Goal: Navigation & Orientation: Find specific page/section

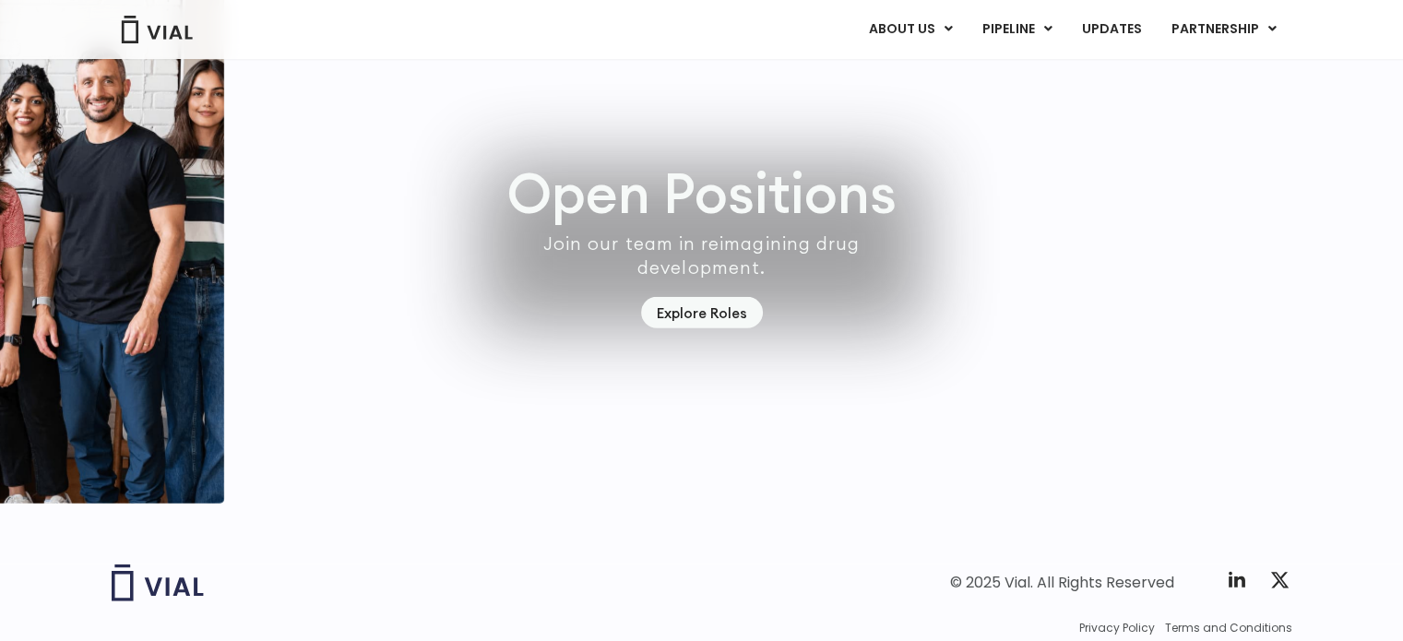
scroll to position [5274, 0]
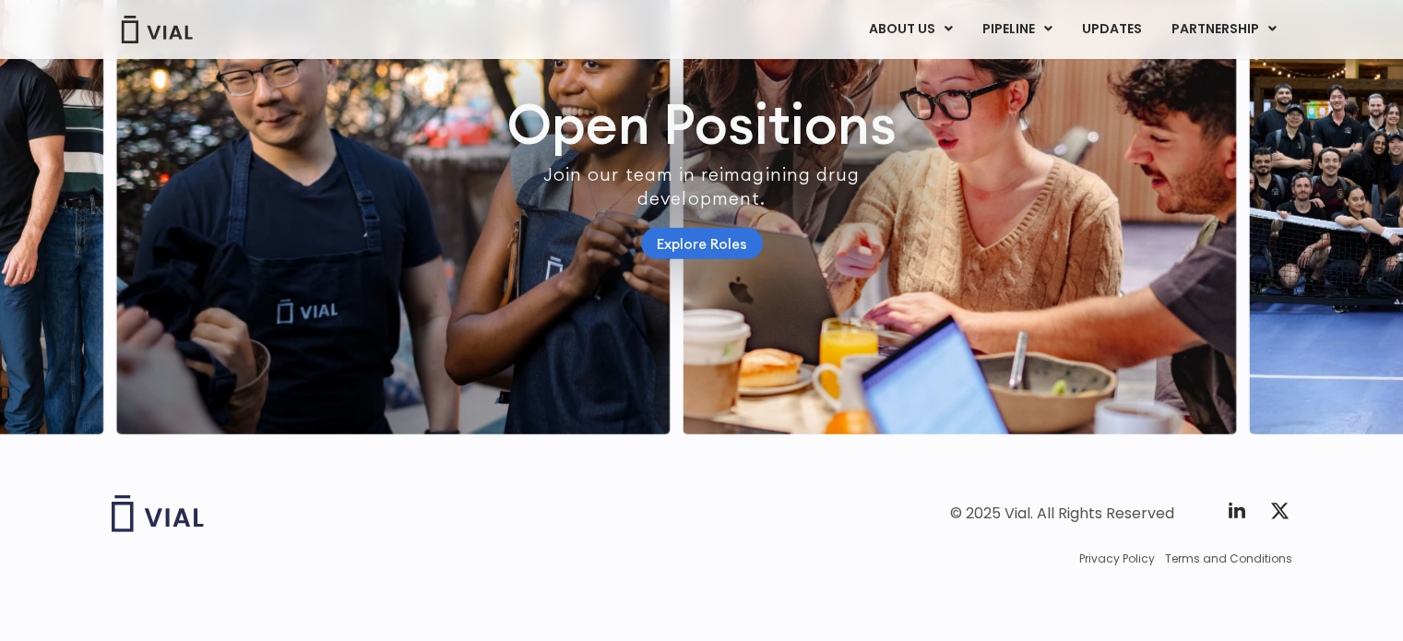
click at [697, 256] on link "Explore Roles" at bounding box center [702, 244] width 122 height 32
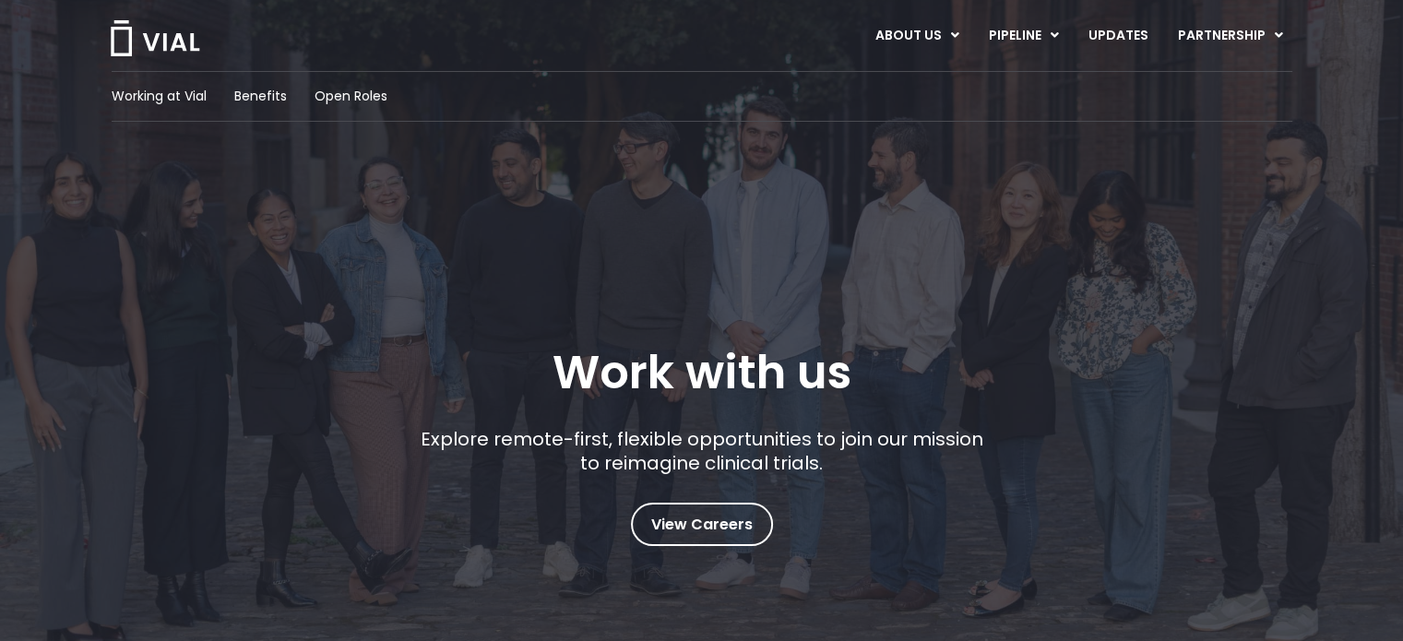
scroll to position [25, 0]
click at [147, 93] on span "Working at Vial" at bounding box center [159, 97] width 95 height 19
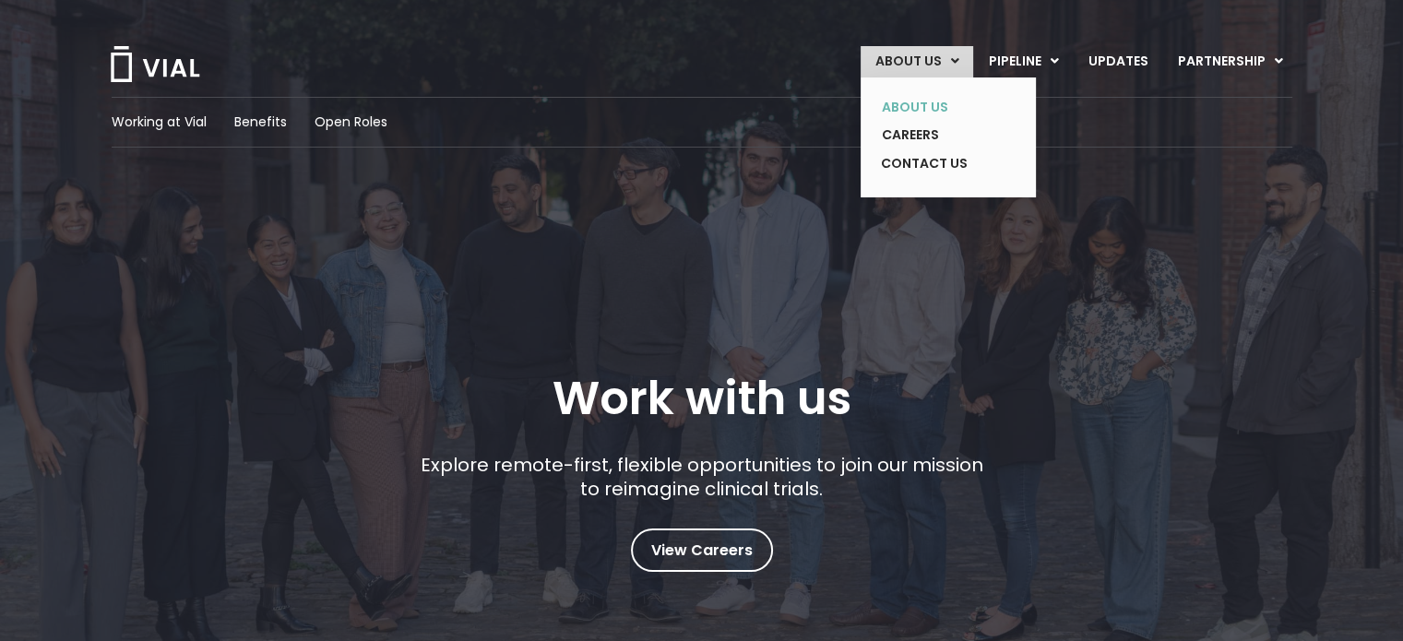
click at [925, 99] on link "ABOUT US" at bounding box center [934, 107] width 135 height 29
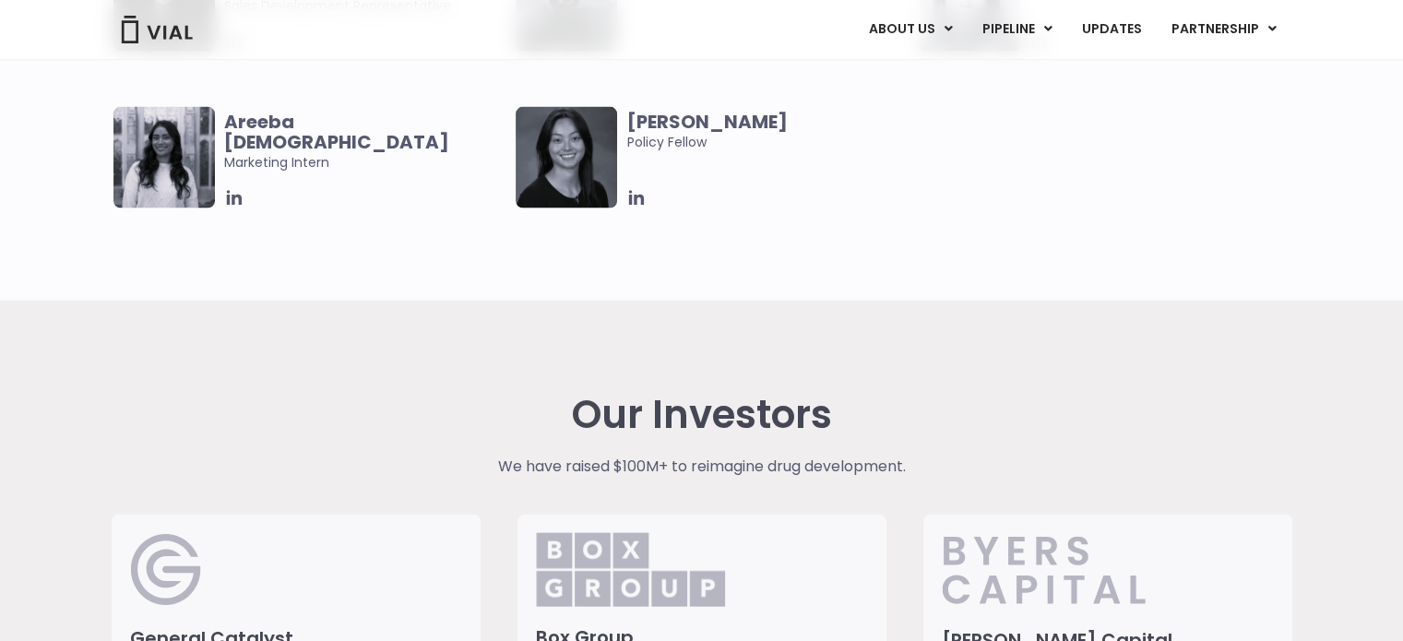
scroll to position [3946, 0]
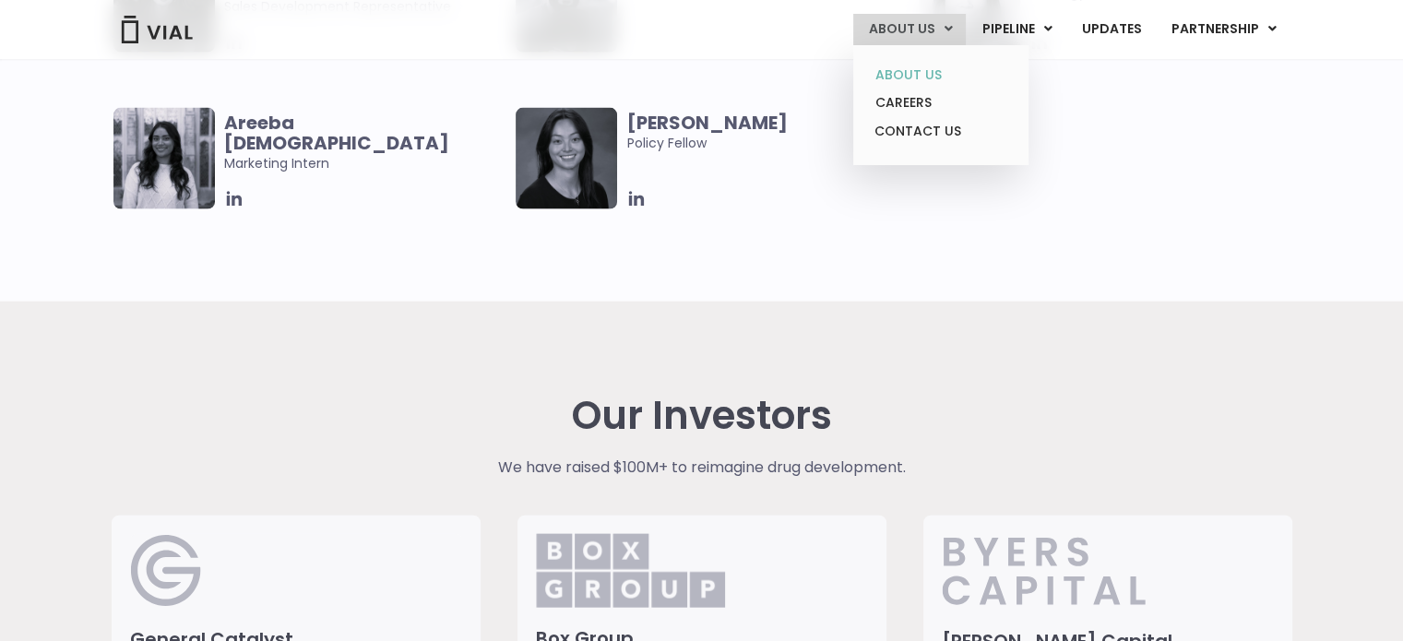
click at [901, 72] on link "ABOUT US" at bounding box center [940, 75] width 161 height 29
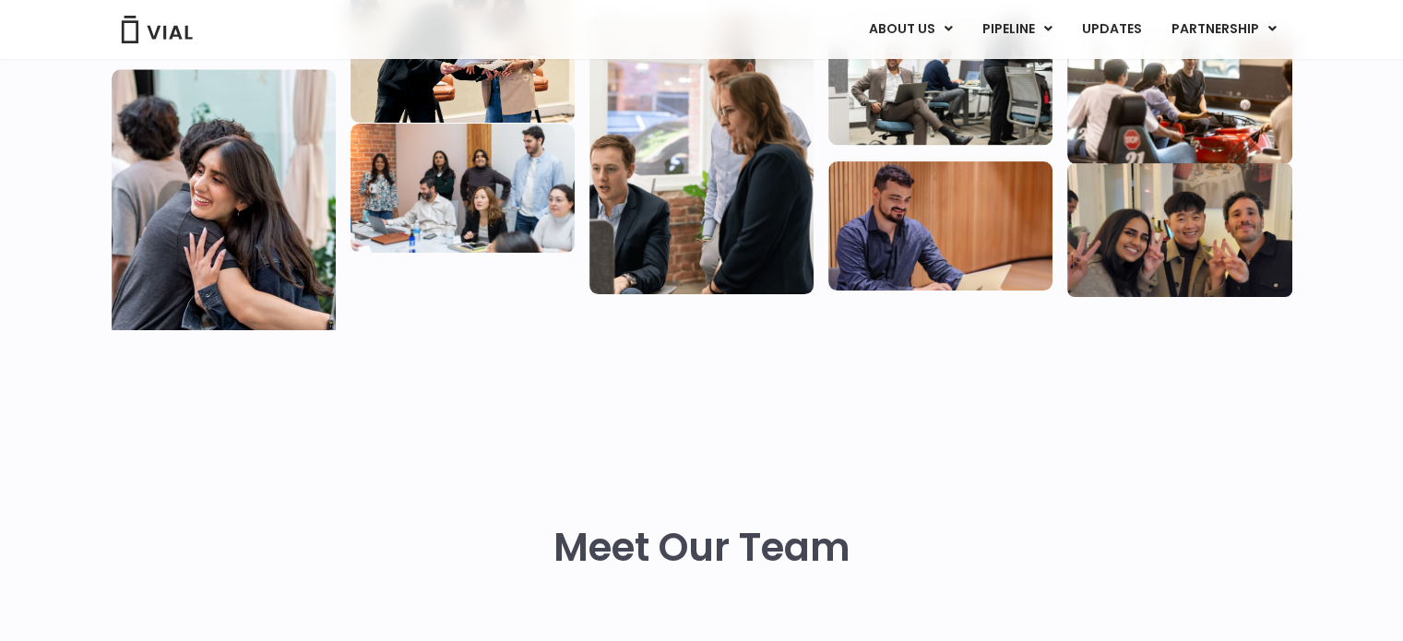
scroll to position [459, 0]
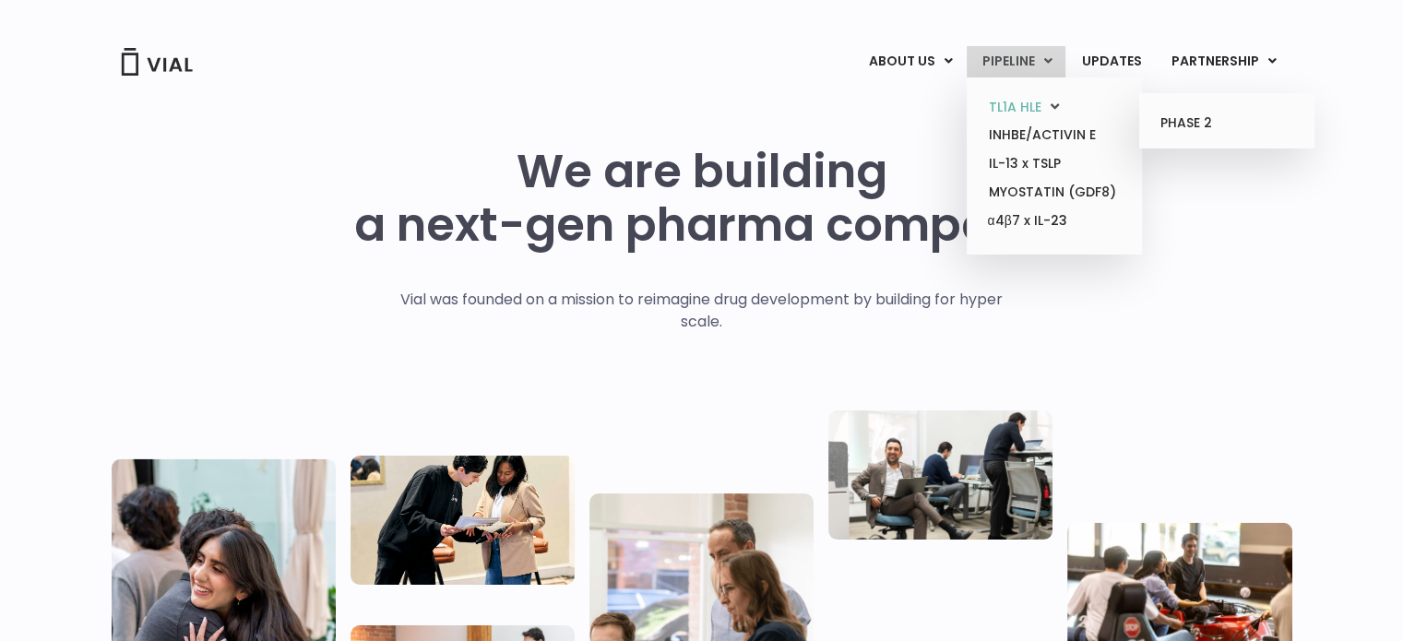
click at [1049, 112] on link "TL1A HLE" at bounding box center [1053, 107] width 161 height 29
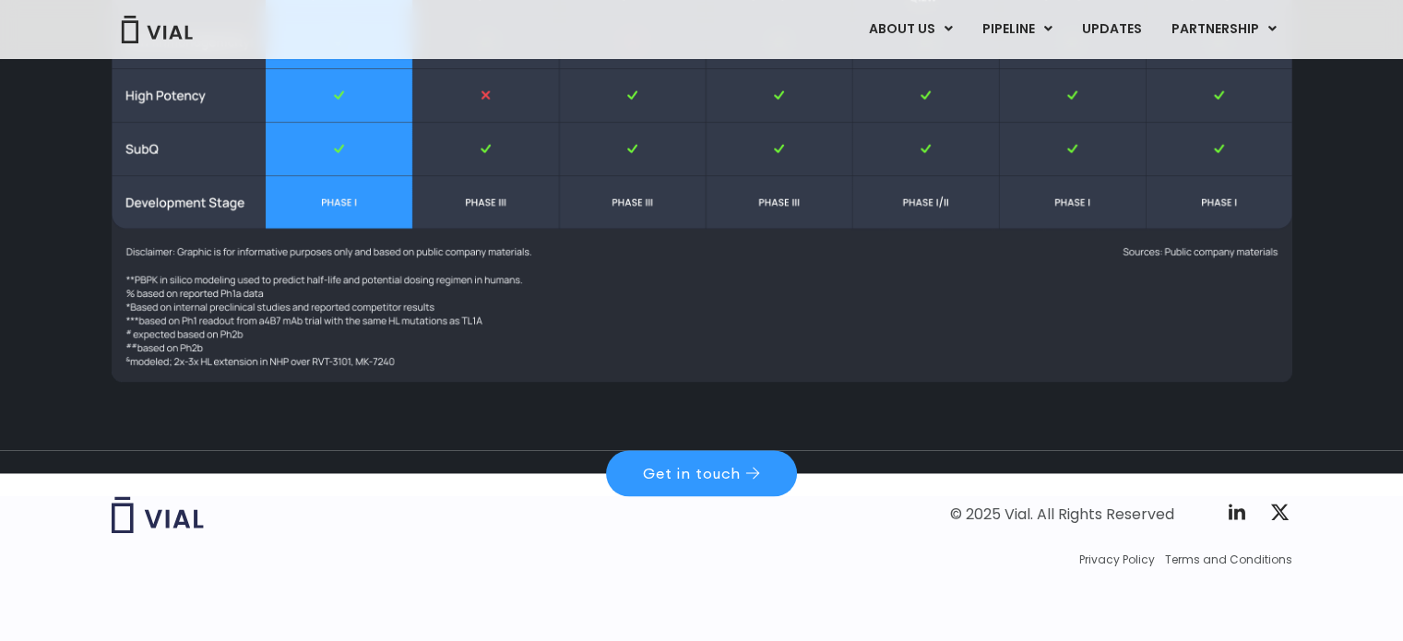
scroll to position [2723, 0]
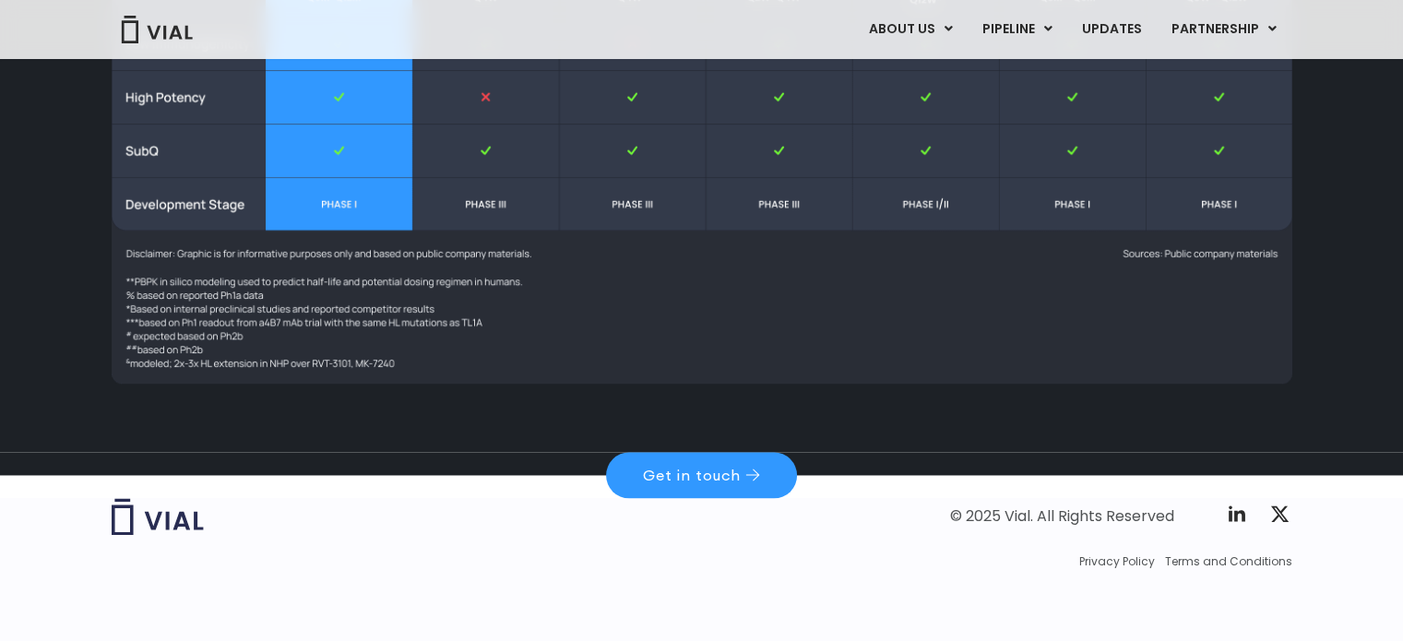
click at [157, 44] on div "ABOUT US ABOUT US CAREERS CONTACT US PIPELINE TL1A HLE PHASE 2 INHBE/ACTIVIN E …" at bounding box center [700, 29] width 1217 height 59
click at [170, 30] on img at bounding box center [157, 30] width 74 height 28
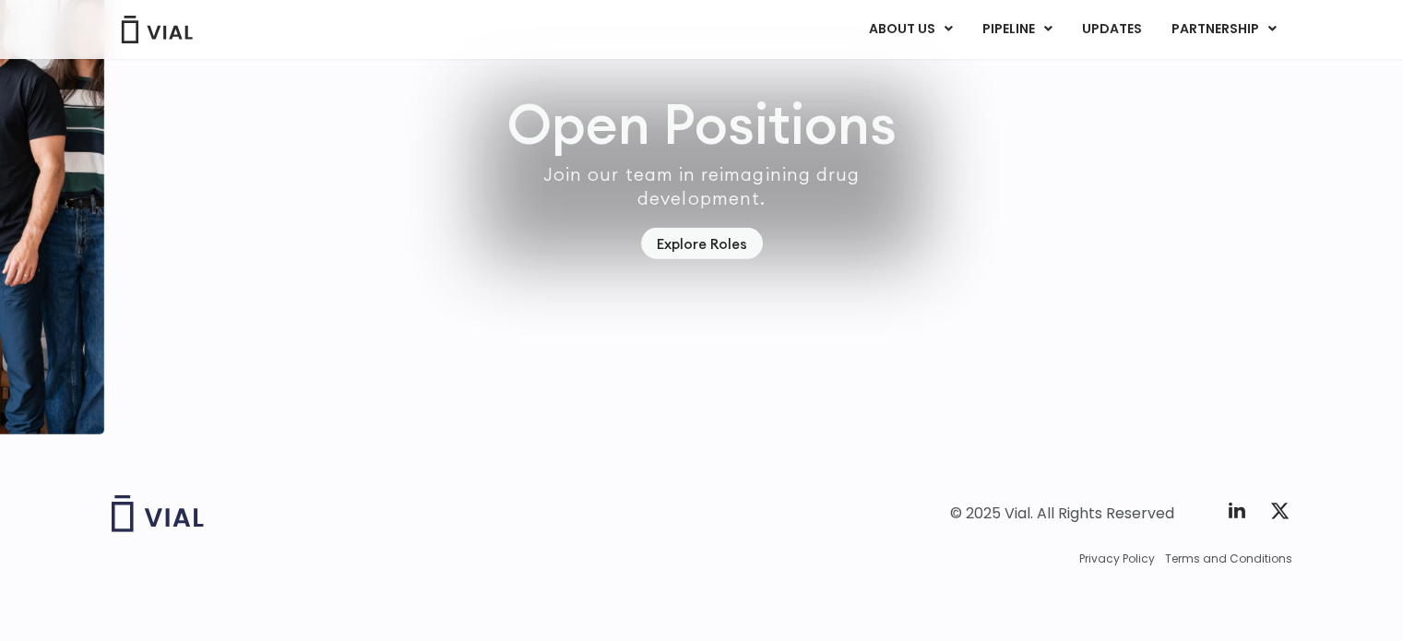
scroll to position [5272, 0]
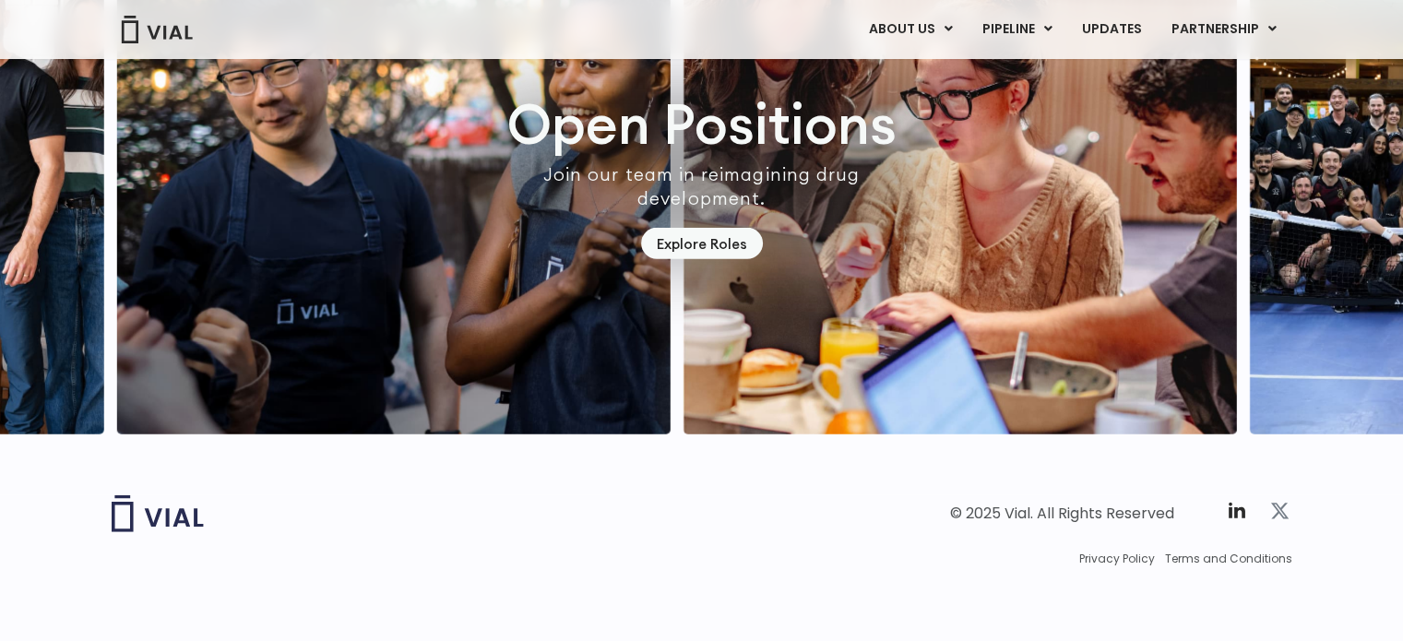
click at [1275, 519] on icon at bounding box center [1279, 512] width 18 height 16
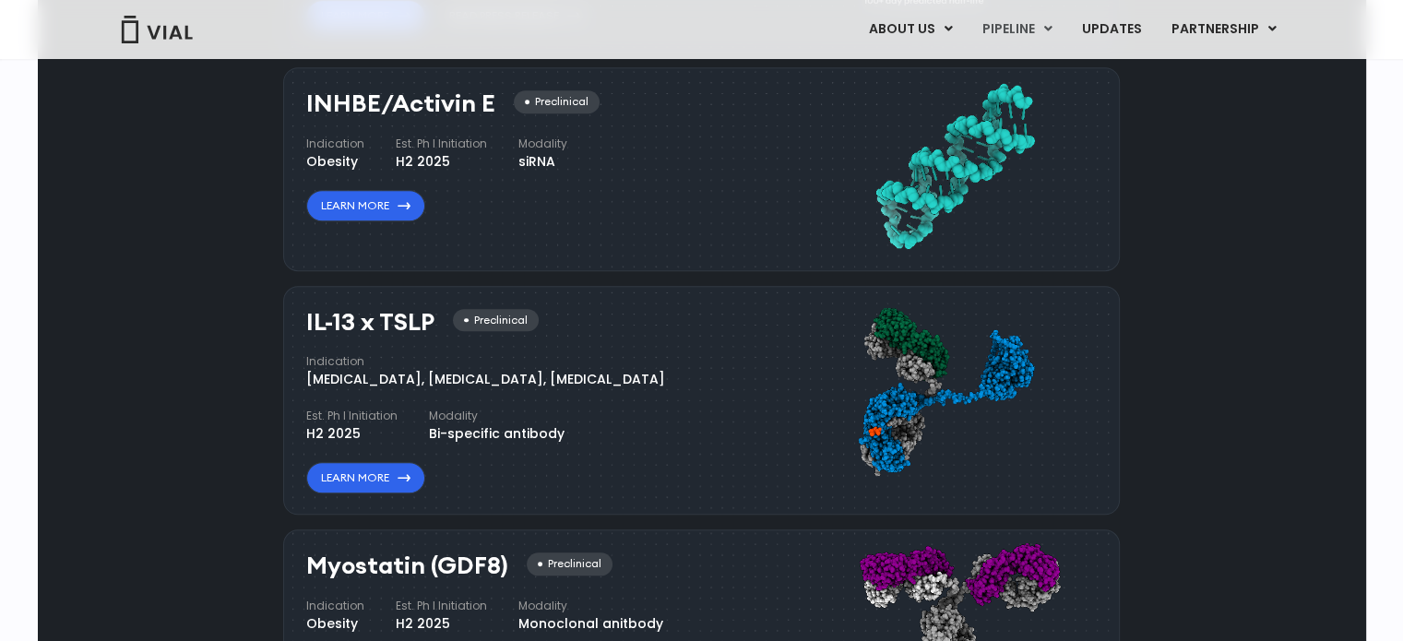
scroll to position [1395, 0]
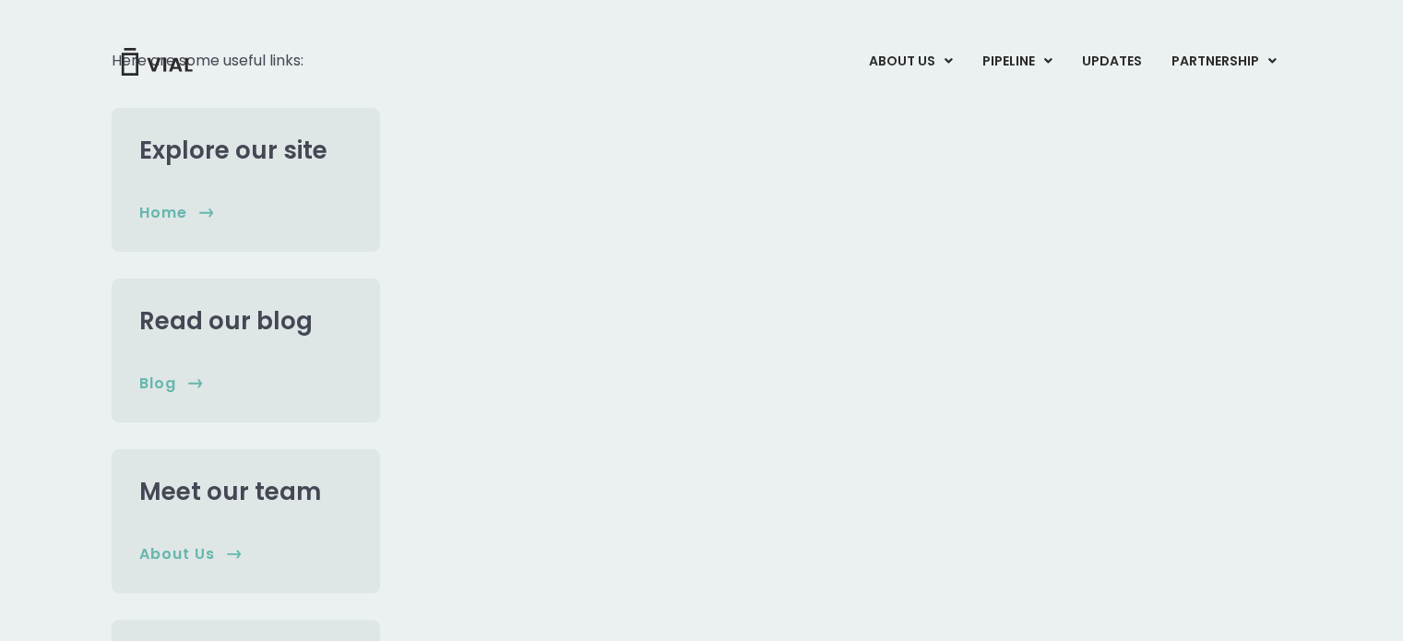
scroll to position [483, 0]
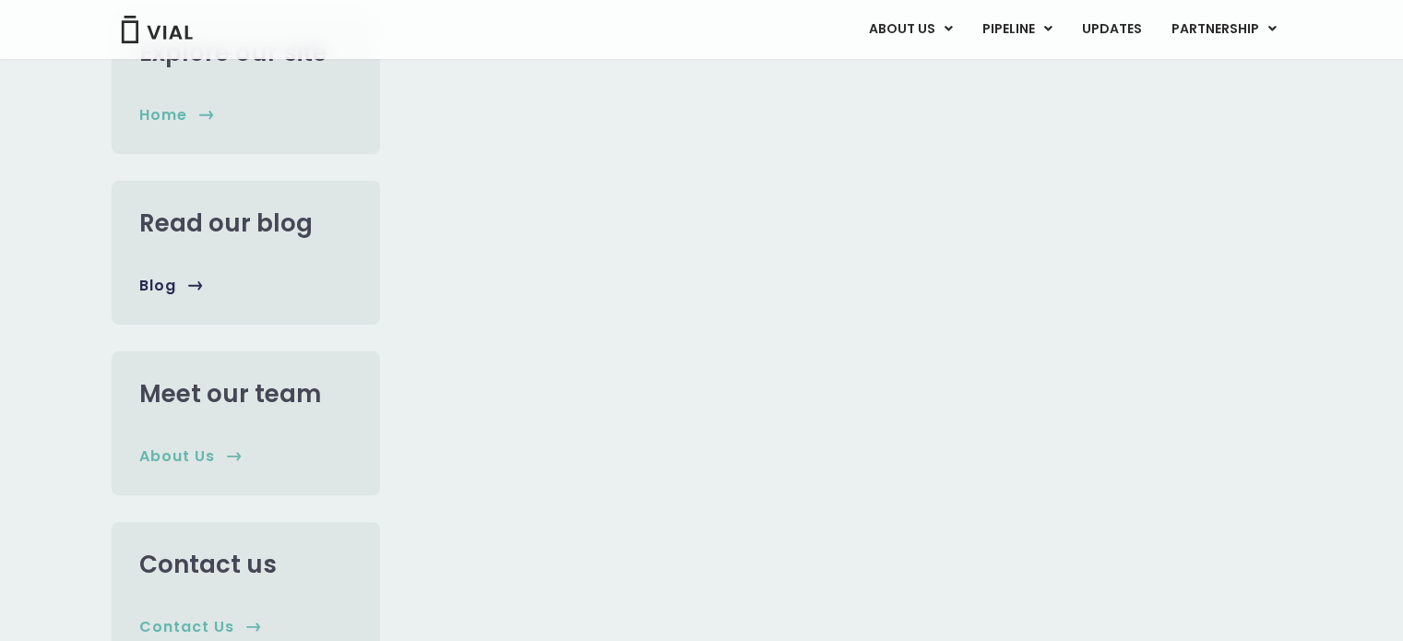
click at [243, 296] on div "Read our blog Blog" at bounding box center [246, 253] width 268 height 144
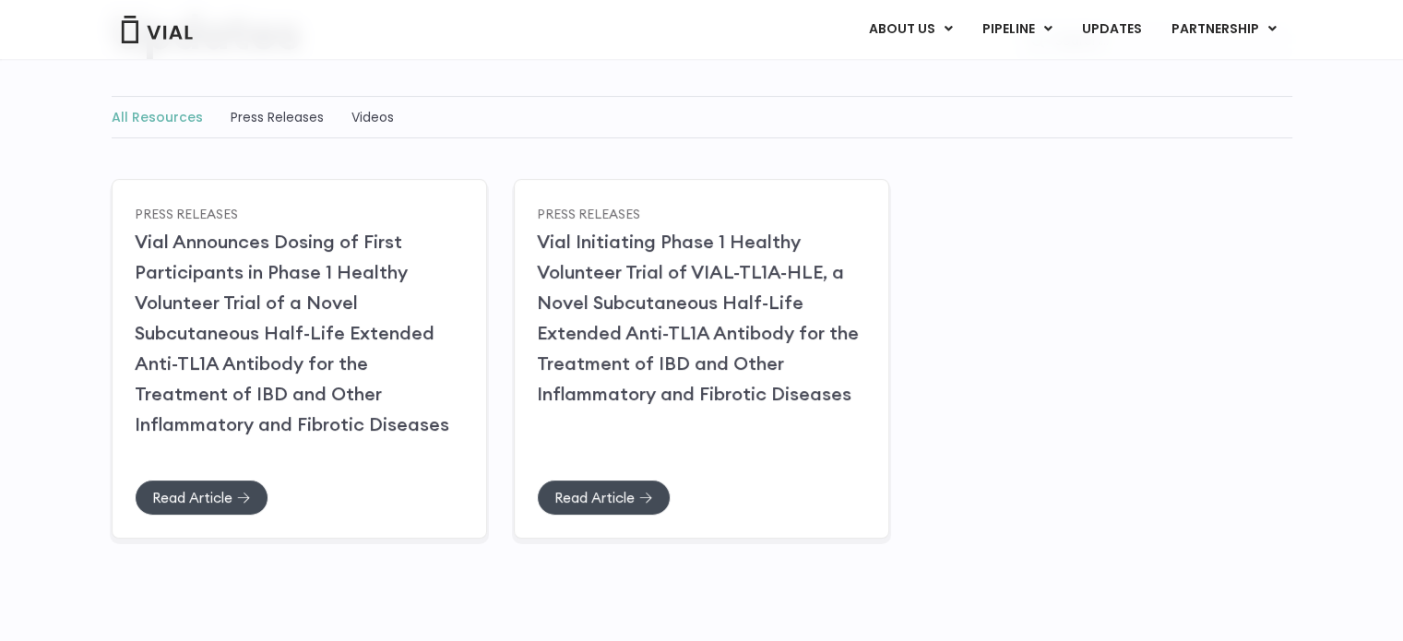
scroll to position [216, 0]
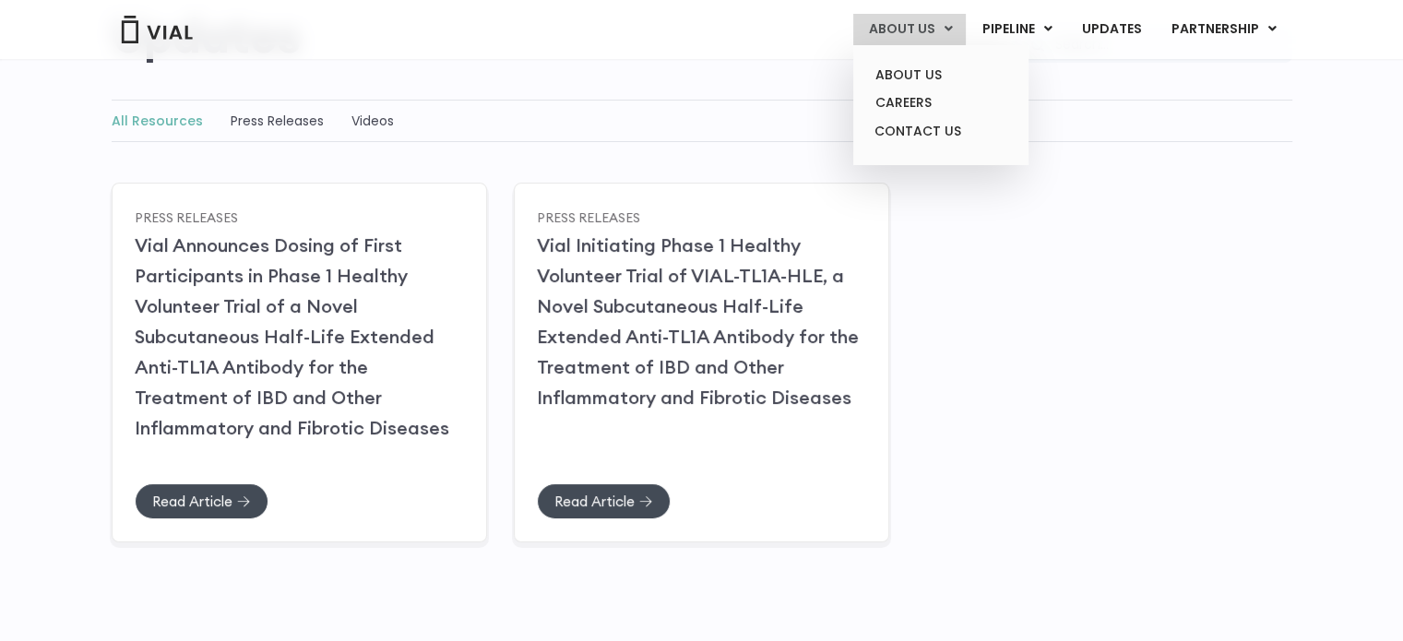
click at [943, 36] on link "ABOUT US" at bounding box center [909, 29] width 113 height 31
click at [931, 81] on link "ABOUT US" at bounding box center [940, 75] width 161 height 29
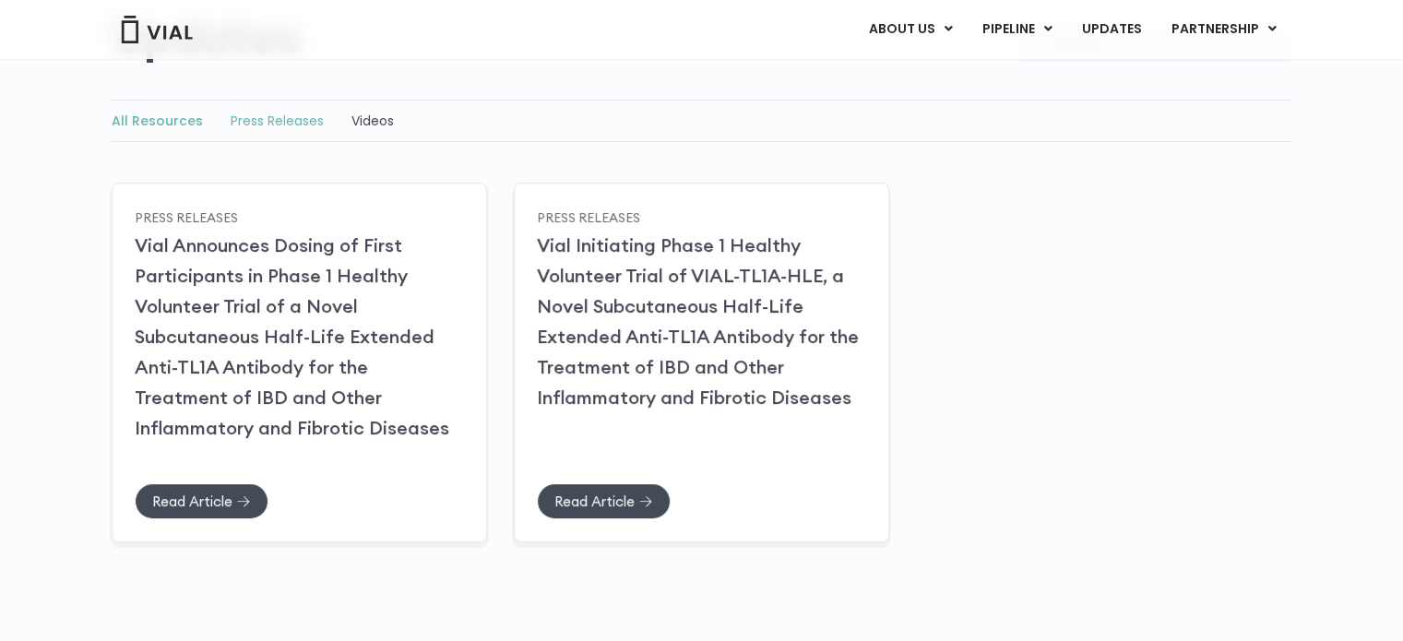
click at [246, 119] on link "Press Releases" at bounding box center [277, 121] width 93 height 18
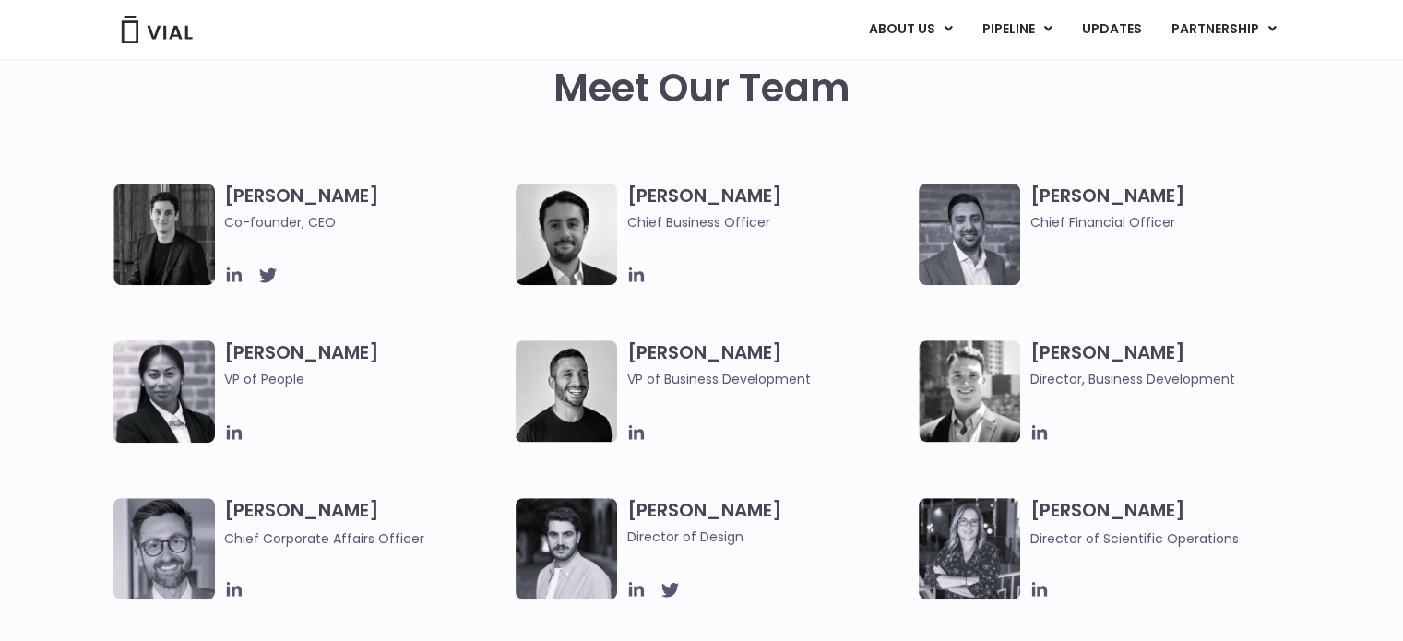
scroll to position [885, 0]
